Goal: Task Accomplishment & Management: Use online tool/utility

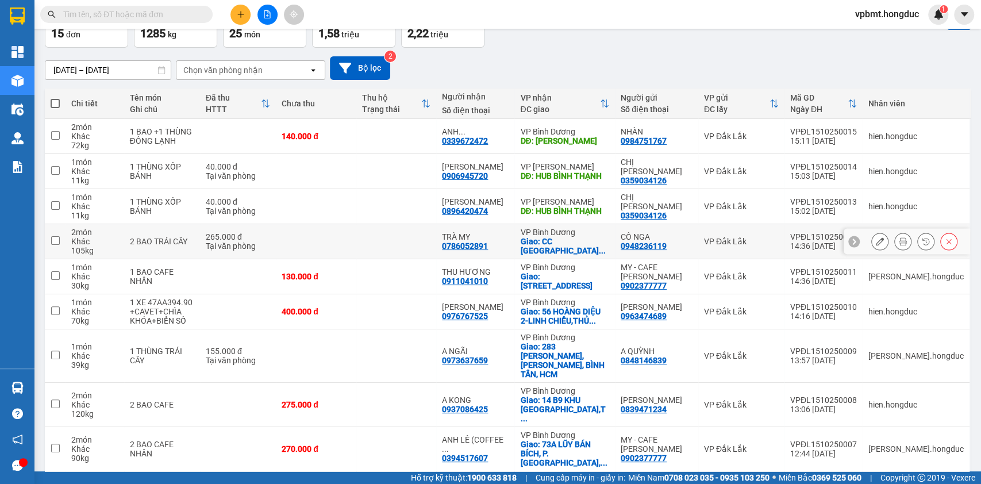
scroll to position [118, 0]
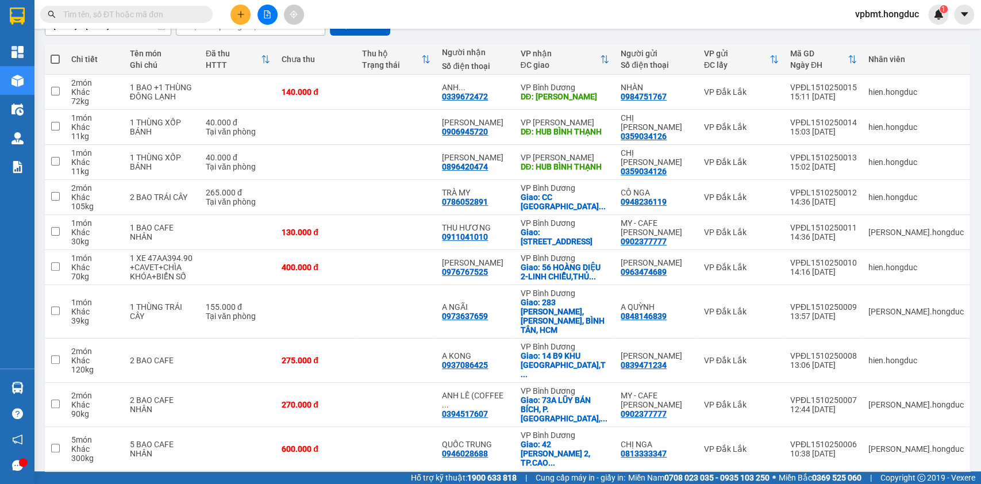
click at [837, 481] on button "2" at bounding box center [845, 489] width 17 height 17
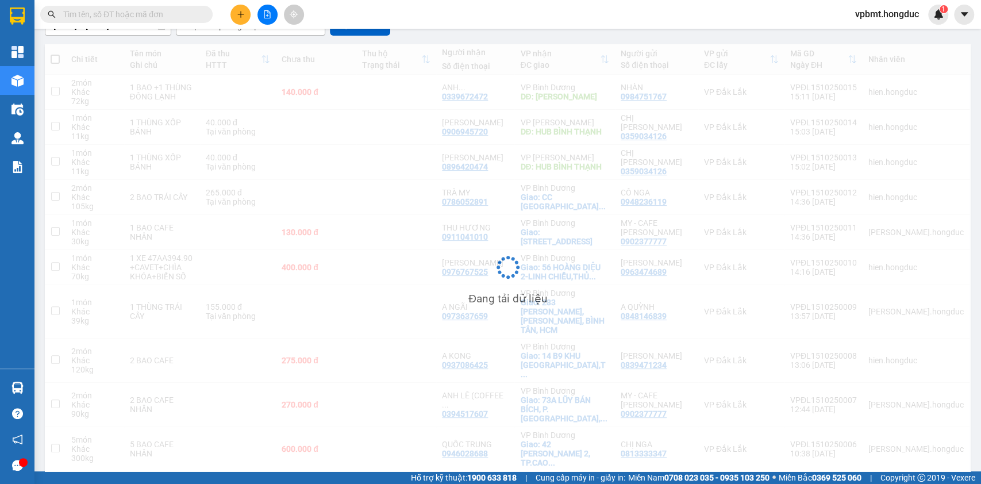
scroll to position [53, 0]
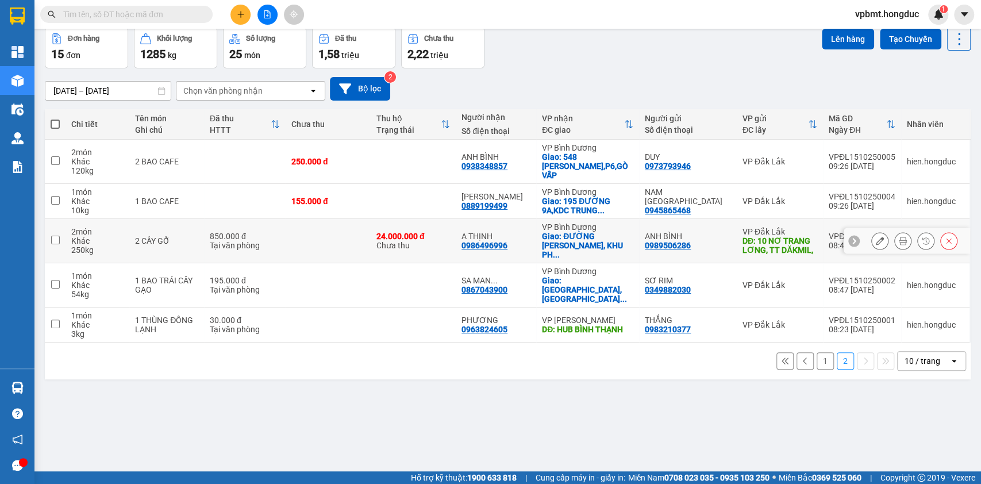
click at [809, 280] on div "VP Đắk Lắk" at bounding box center [780, 284] width 75 height 9
checkbox input "true"
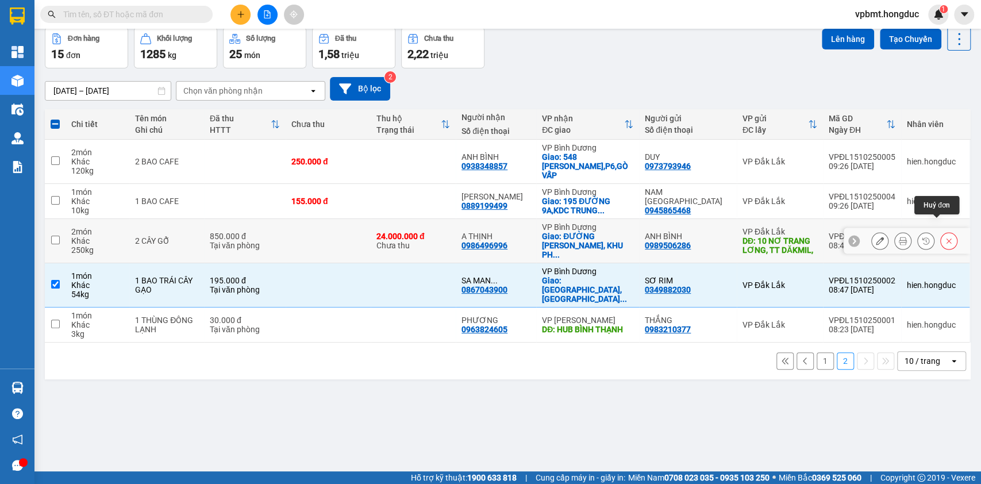
click at [945, 237] on icon at bounding box center [949, 241] width 8 height 8
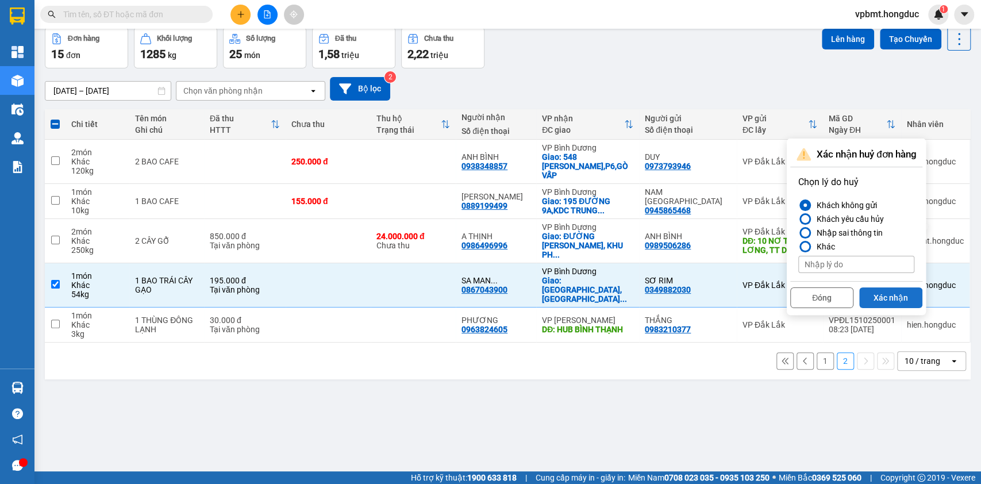
click at [893, 292] on button "Xác nhận" at bounding box center [890, 297] width 63 height 21
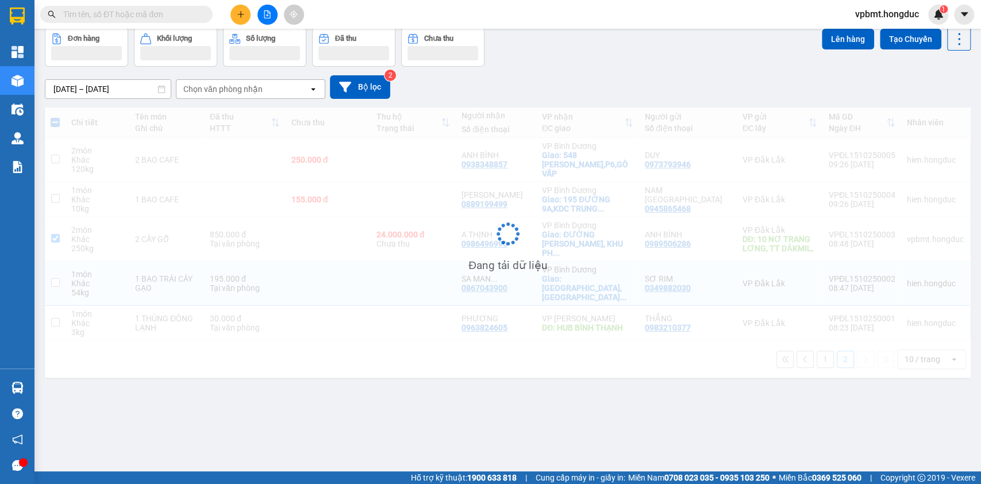
checkbox input "true"
checkbox input "false"
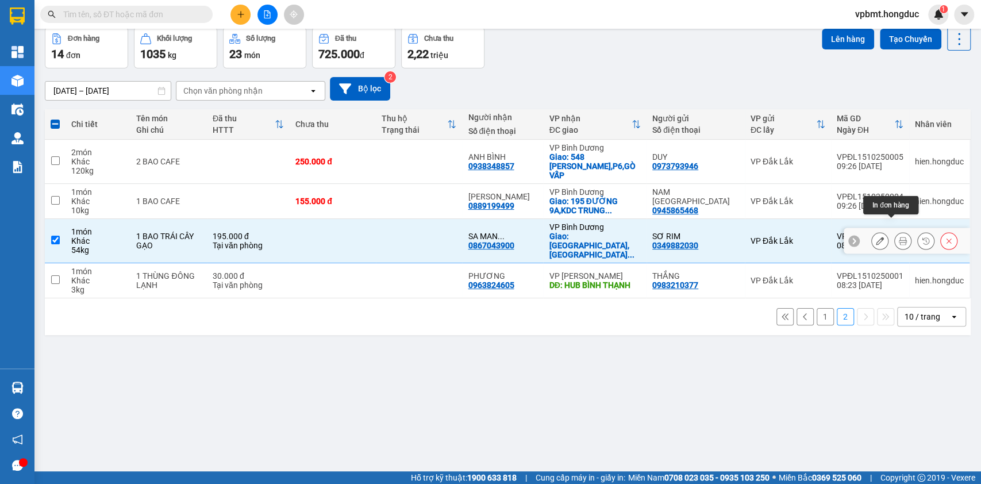
click at [899, 237] on icon at bounding box center [903, 241] width 8 height 8
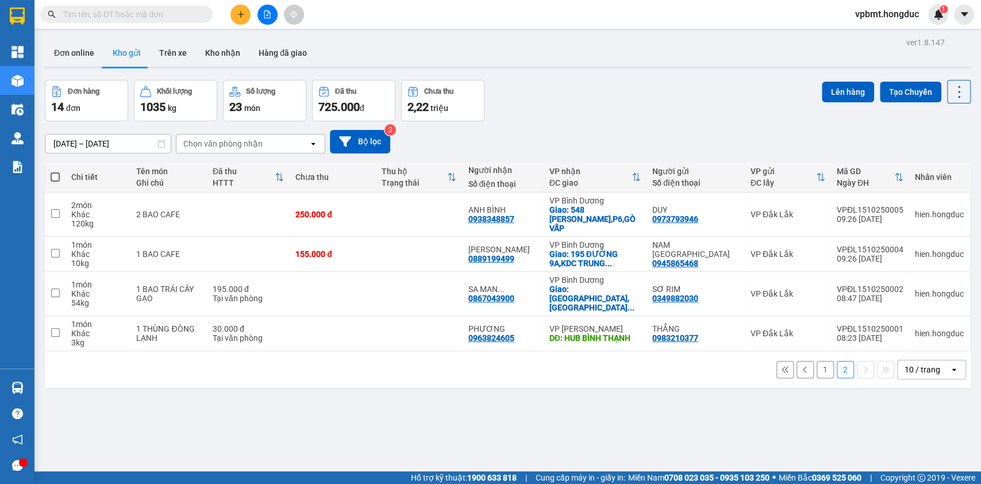
click at [817, 361] on button "1" at bounding box center [825, 369] width 17 height 17
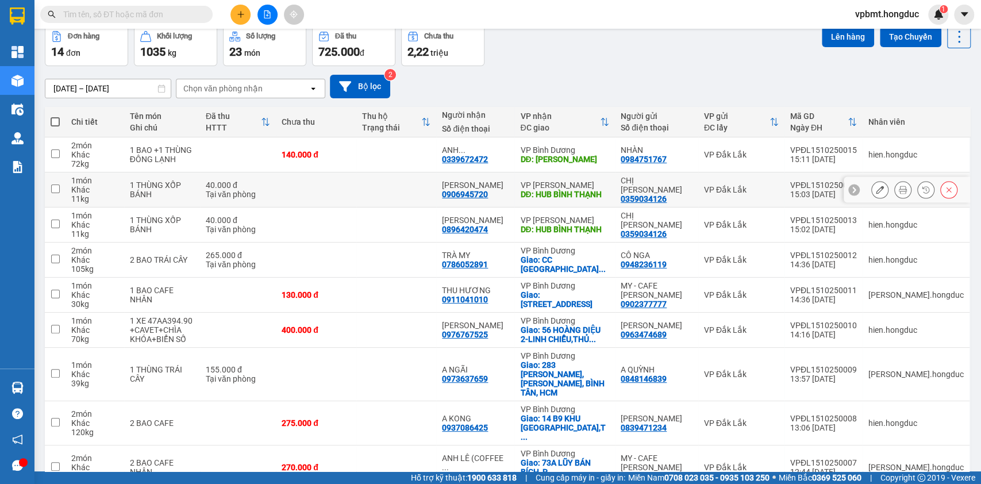
scroll to position [118, 0]
